Goal: Find contact information: Find contact information

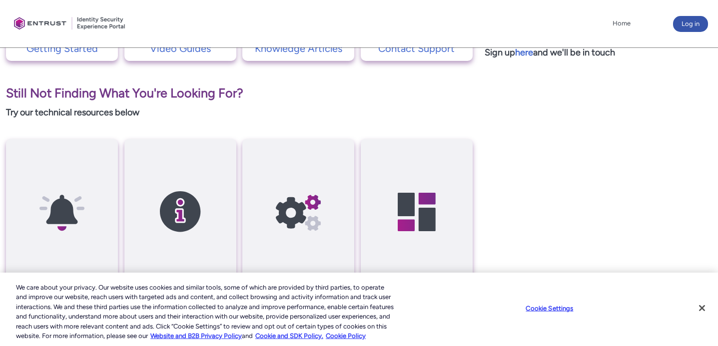
scroll to position [392, 0]
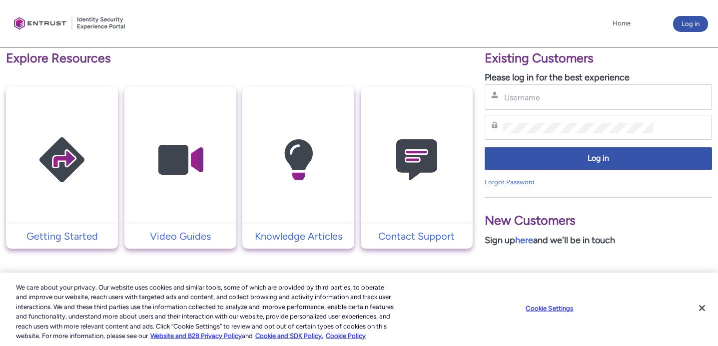
scroll to position [175, 0]
click at [683, 25] on button "Log in" at bounding box center [690, 24] width 35 height 16
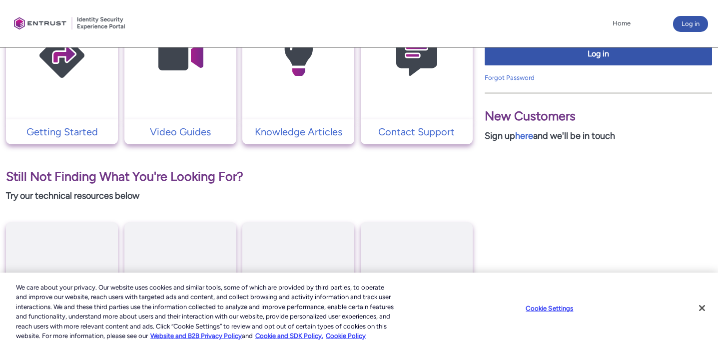
scroll to position [308, 0]
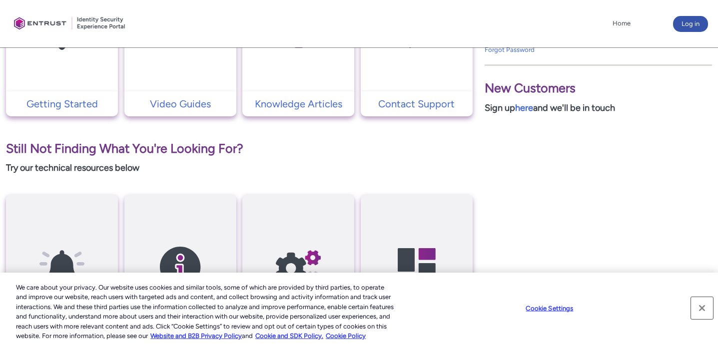
click at [699, 307] on button "Close" at bounding box center [702, 308] width 22 height 22
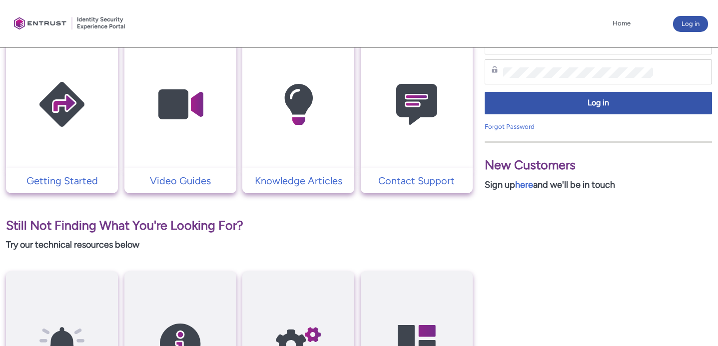
scroll to position [228, 0]
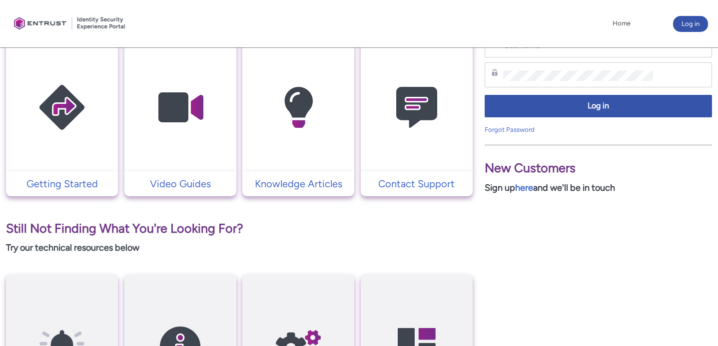
click at [405, 165] on td at bounding box center [417, 102] width 112 height 137
click at [405, 182] on p "Contact Support" at bounding box center [417, 183] width 102 height 15
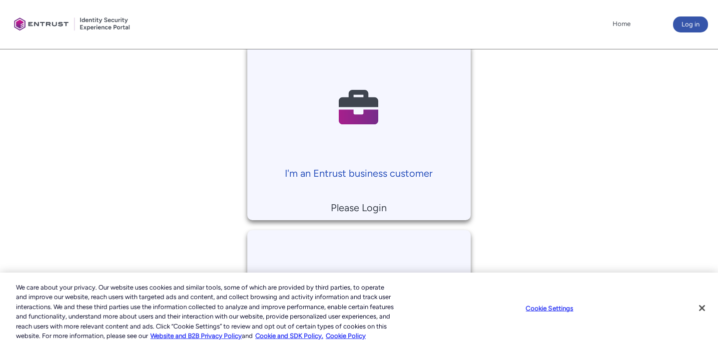
scroll to position [181, 0]
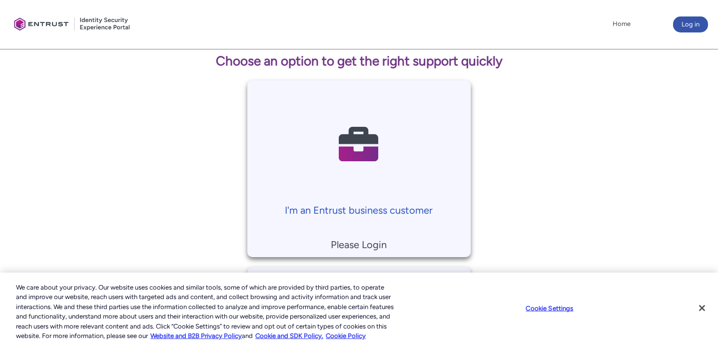
click at [363, 204] on p "I'm an Entrust business customer" at bounding box center [358, 210] width 213 height 15
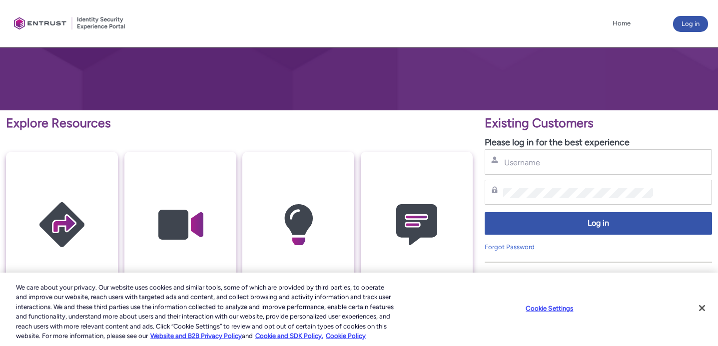
scroll to position [132, 0]
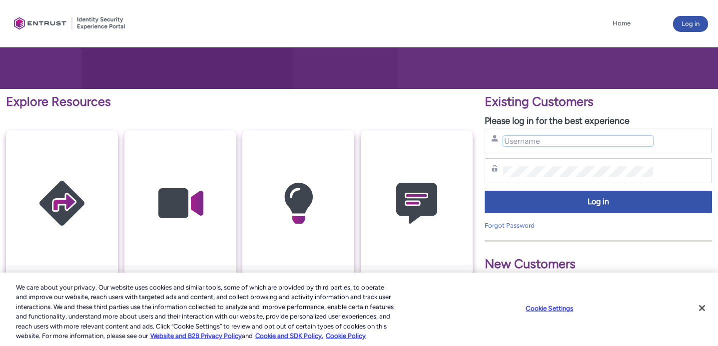
click at [549, 144] on input "Username" at bounding box center [578, 141] width 150 height 10
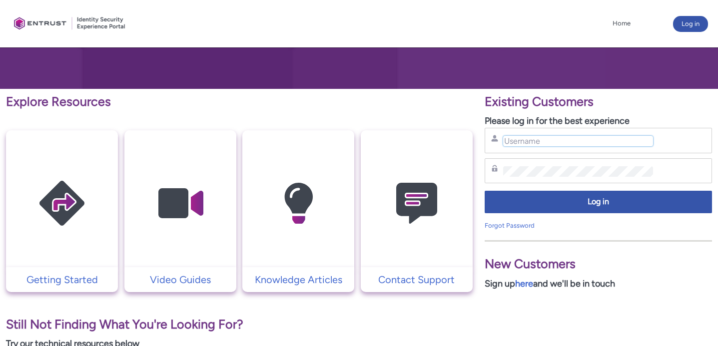
click at [541, 136] on input "Username" at bounding box center [578, 141] width 150 height 10
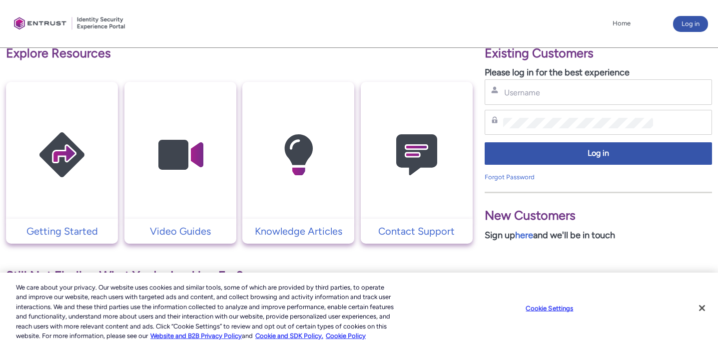
scroll to position [182, 0]
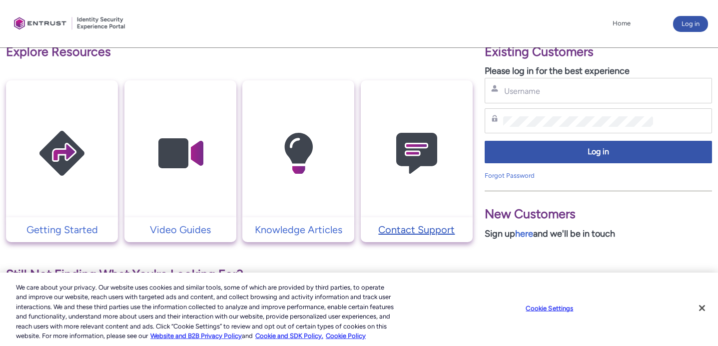
click at [417, 231] on p "Contact Support" at bounding box center [417, 229] width 102 height 15
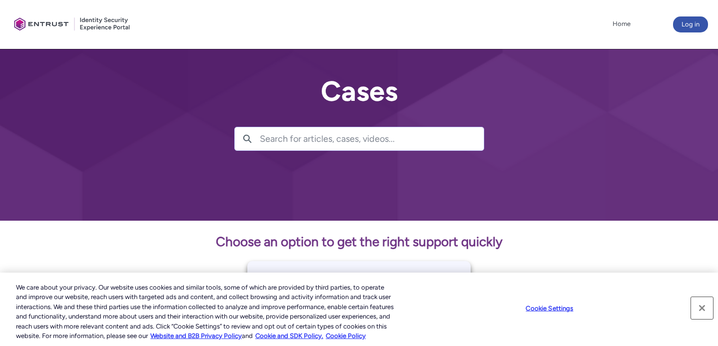
click at [700, 311] on button "Close" at bounding box center [702, 308] width 22 height 22
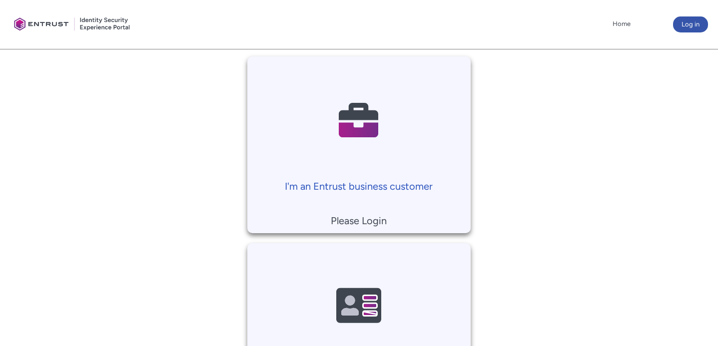
scroll to position [178, 0]
